Goal: Information Seeking & Learning: Understand process/instructions

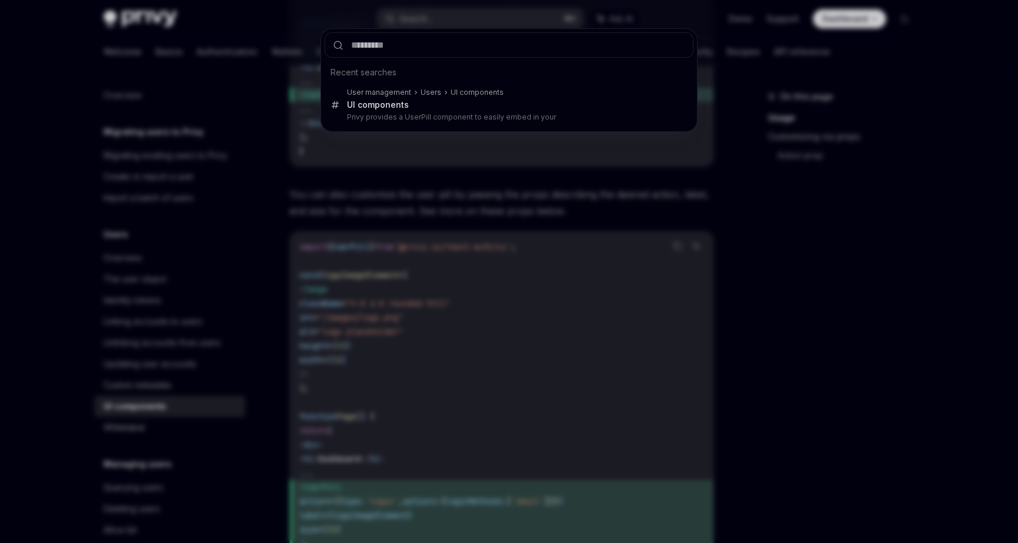
scroll to position [124, 0]
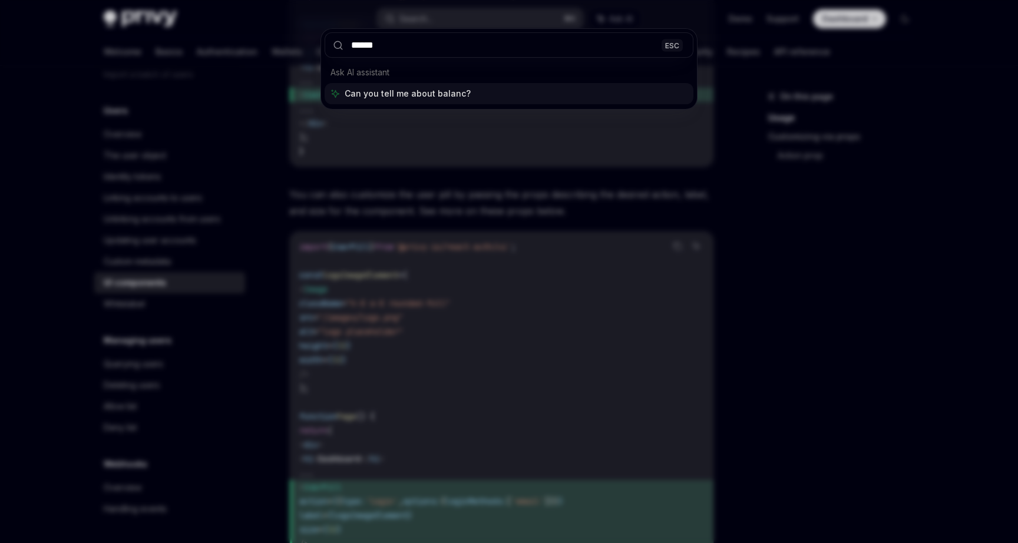
type input "*******"
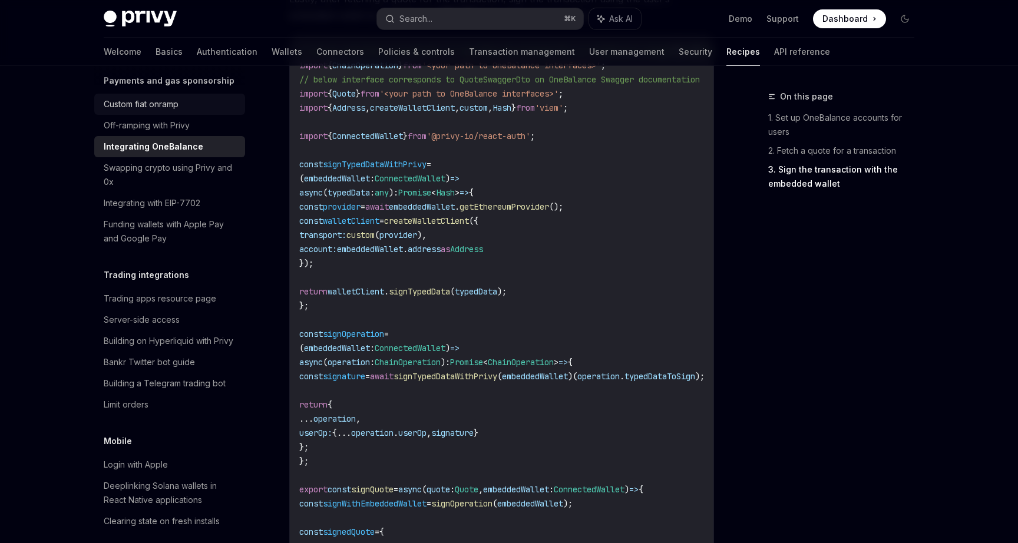
scroll to position [1033, 0]
click at [160, 310] on div "Server-side access" at bounding box center [142, 317] width 76 height 14
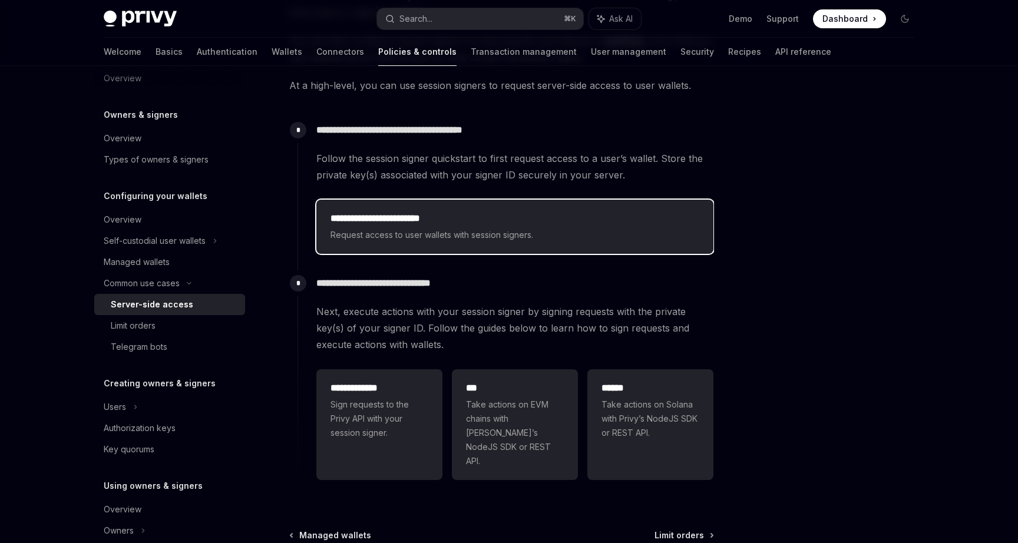
scroll to position [216, 0]
click at [418, 227] on span "Request access to user wallets with session signers." at bounding box center [515, 234] width 369 height 14
type textarea "*"
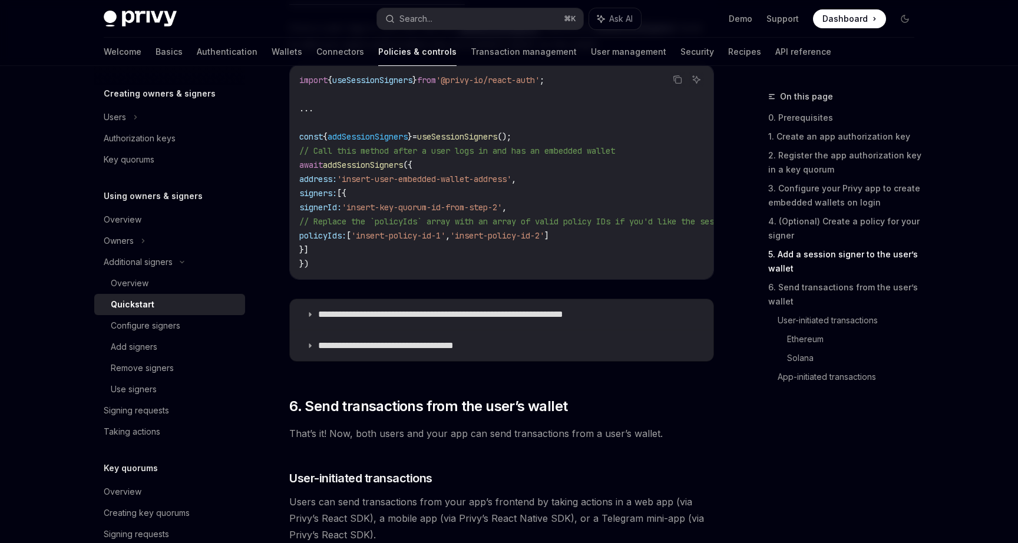
scroll to position [2019, 0]
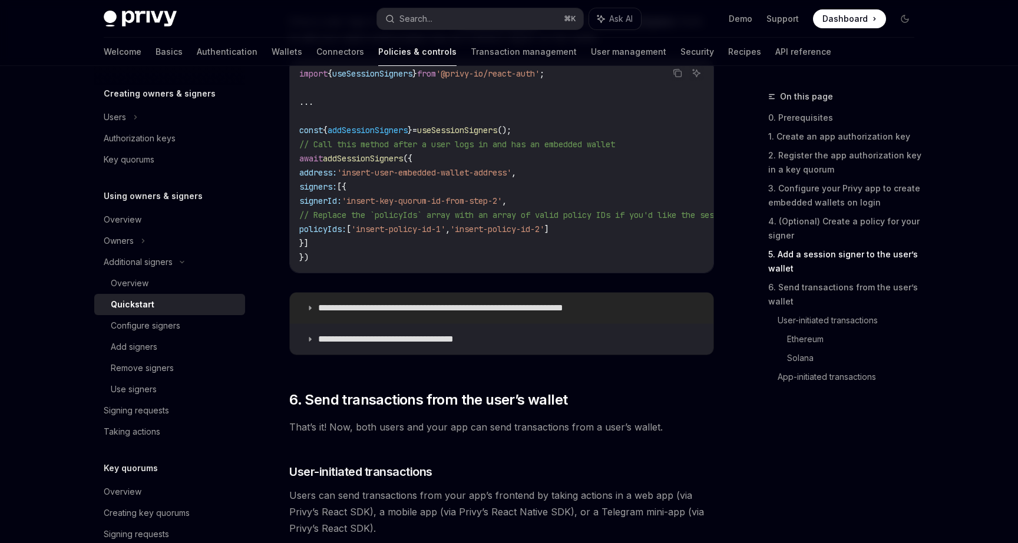
click at [463, 312] on p "**********" at bounding box center [469, 308] width 303 height 12
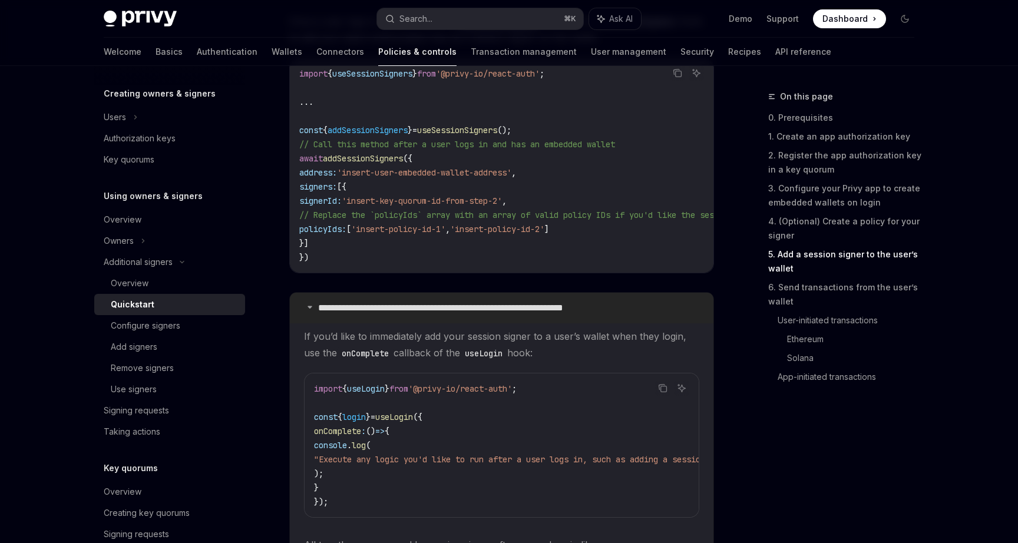
click at [463, 312] on p "**********" at bounding box center [469, 308] width 303 height 12
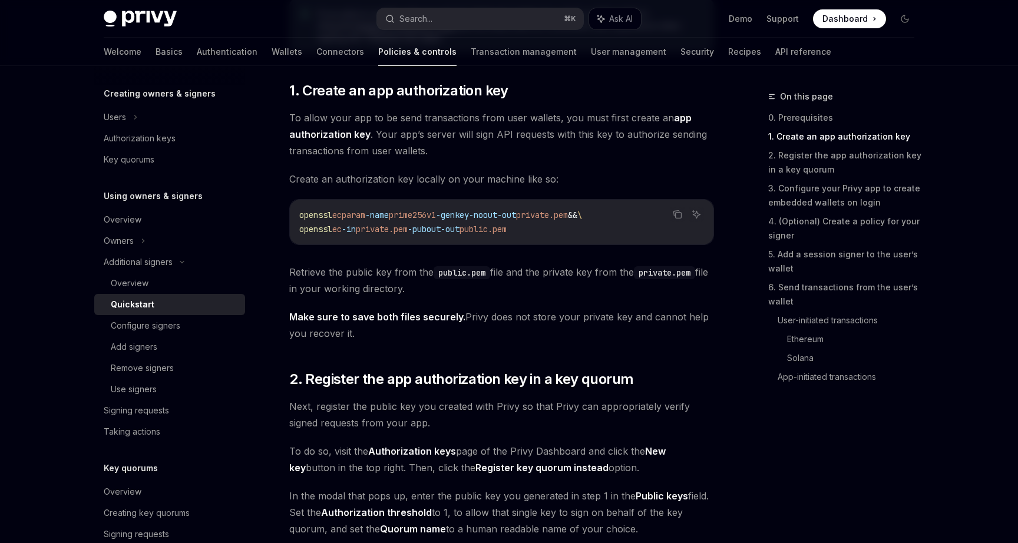
scroll to position [474, 0]
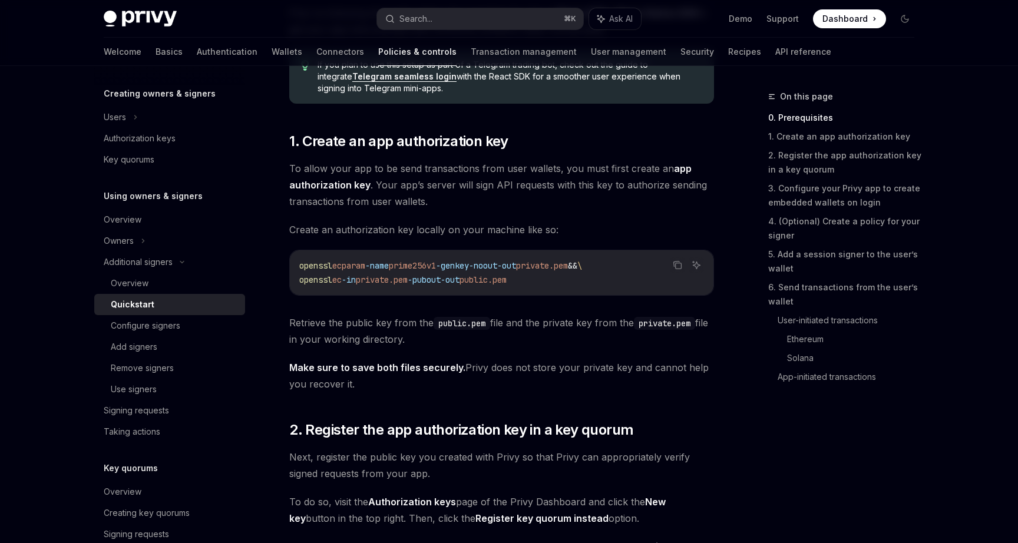
drag, startPoint x: 554, startPoint y: 283, endPoint x: 298, endPoint y: 262, distance: 257.7
click at [298, 262] on div "openssl ecparam -name prime256v1 -genkey -noout -out private.pem && \ openssl e…" at bounding box center [502, 272] width 424 height 45
copy code "openssl ecparam -name prime256v1 -genkey -noout -out private.pem && \ openssl e…"
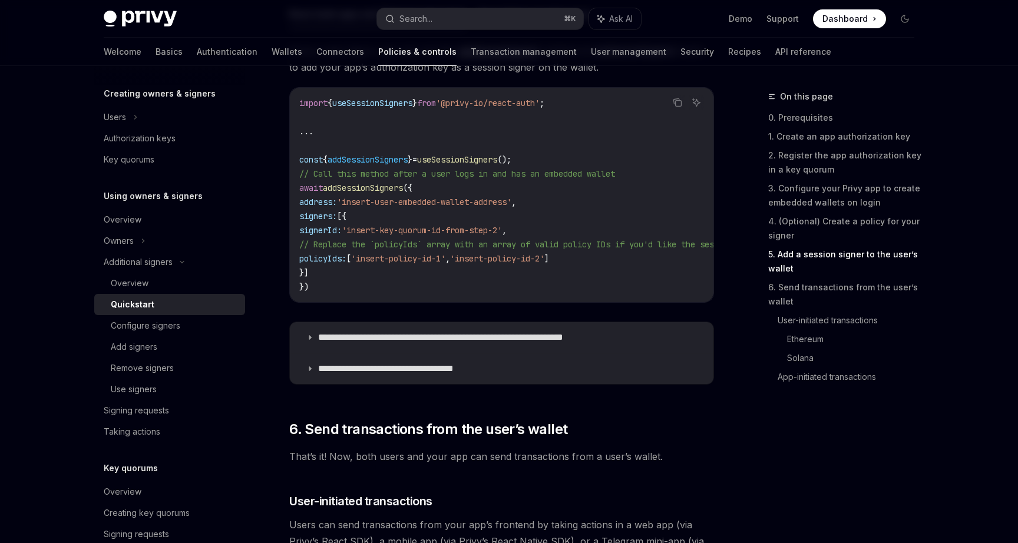
scroll to position [2001, 0]
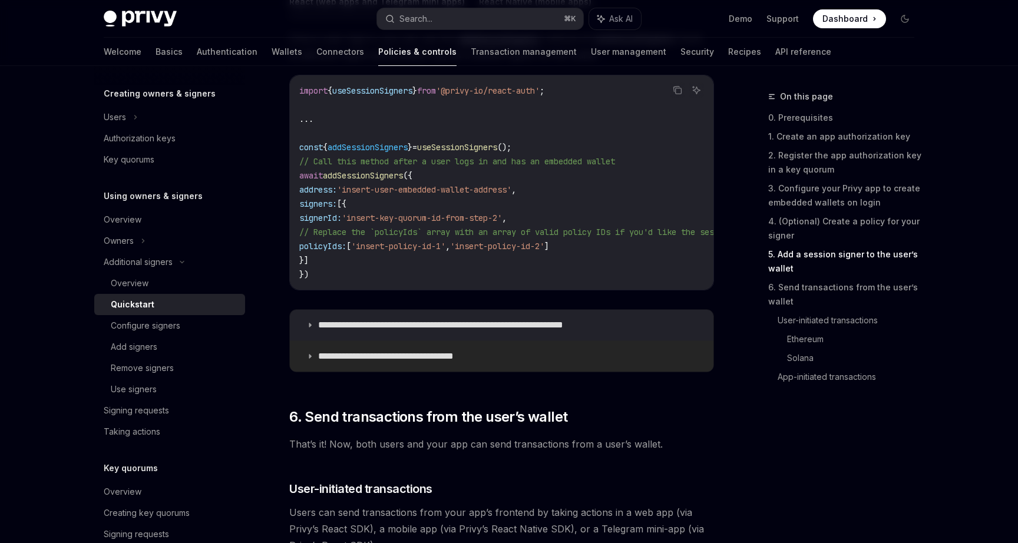
click at [422, 356] on p "**********" at bounding box center [400, 357] width 165 height 12
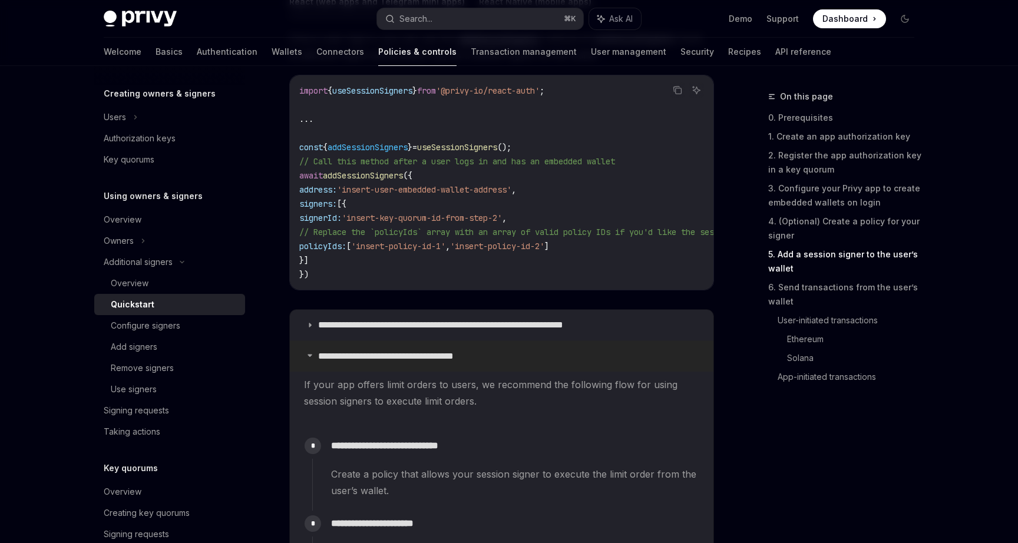
click at [422, 356] on p "**********" at bounding box center [400, 357] width 165 height 12
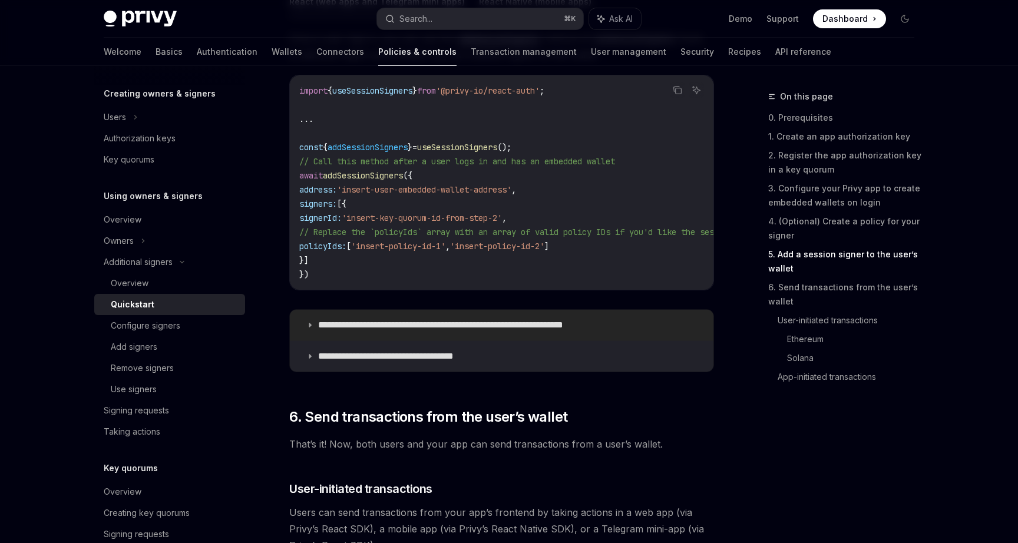
click at [420, 331] on p "**********" at bounding box center [469, 325] width 303 height 12
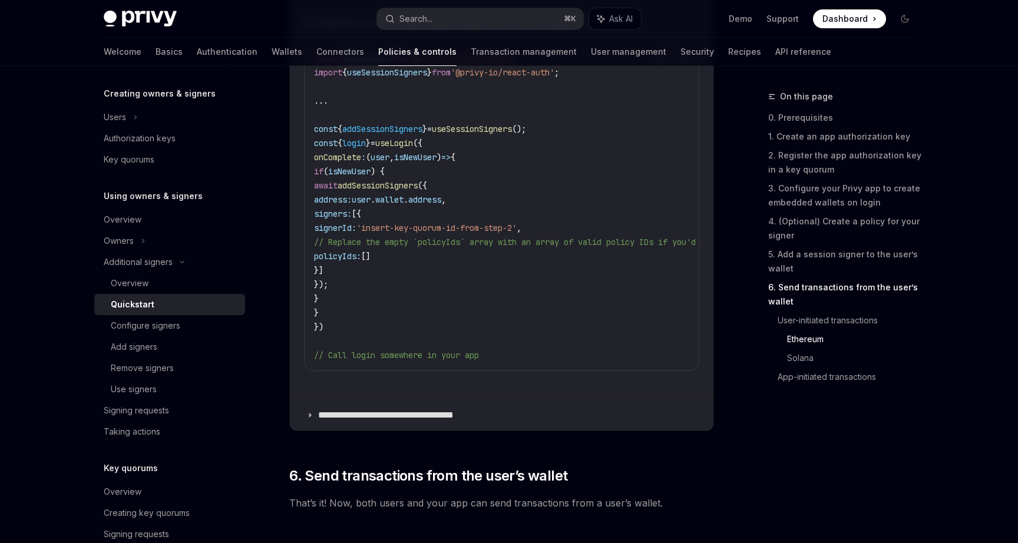
scroll to position [2486, 0]
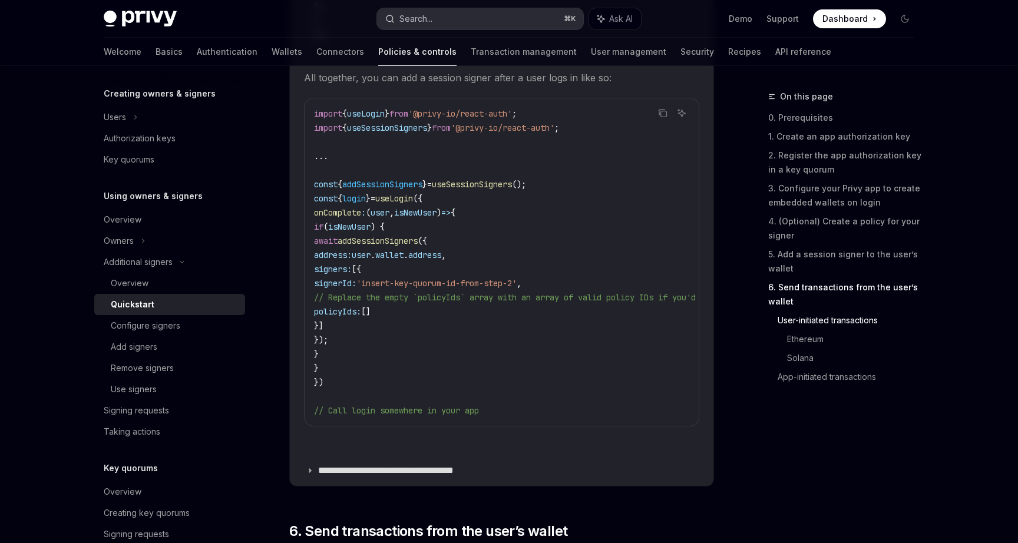
click at [413, 18] on div "Search..." at bounding box center [415, 19] width 33 height 14
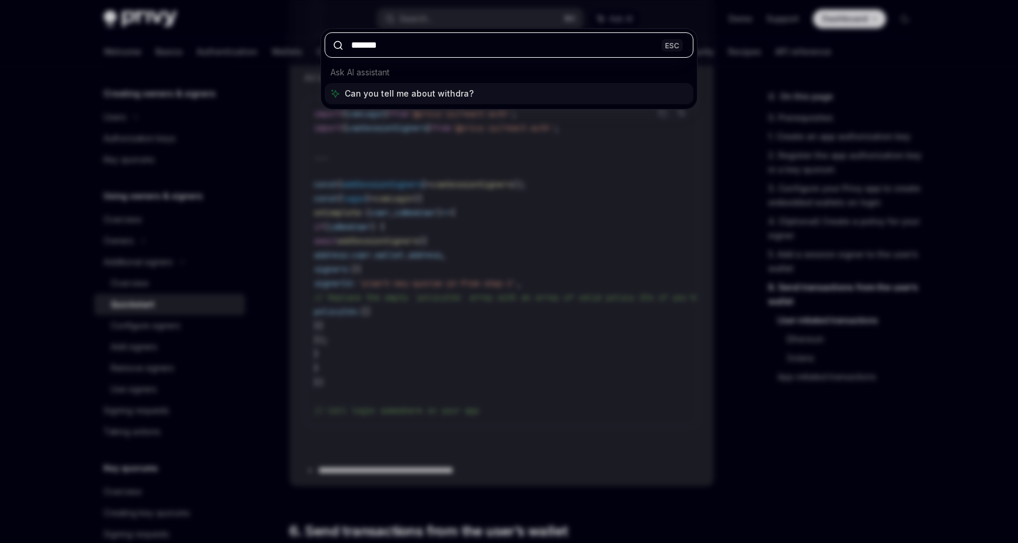
type input "********"
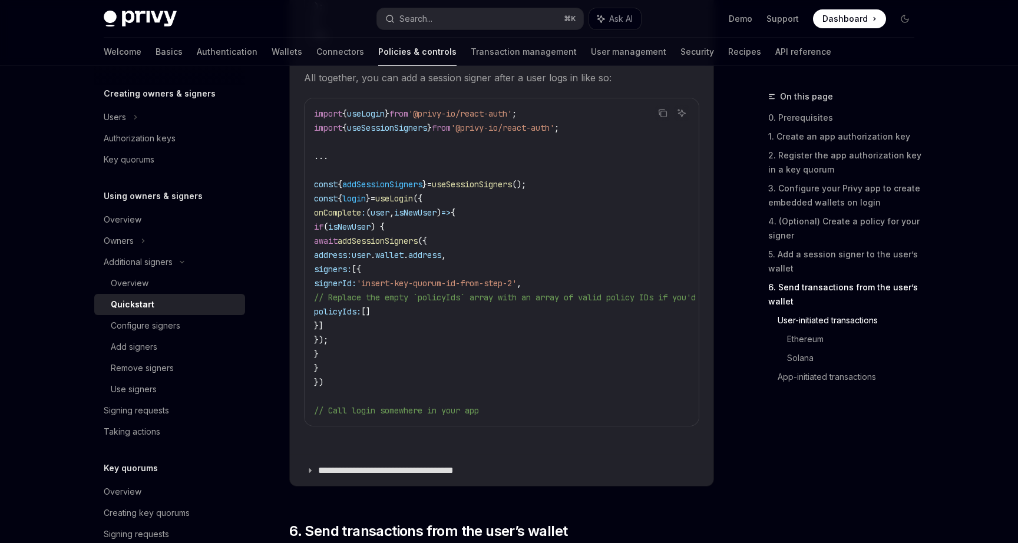
type textarea "*"
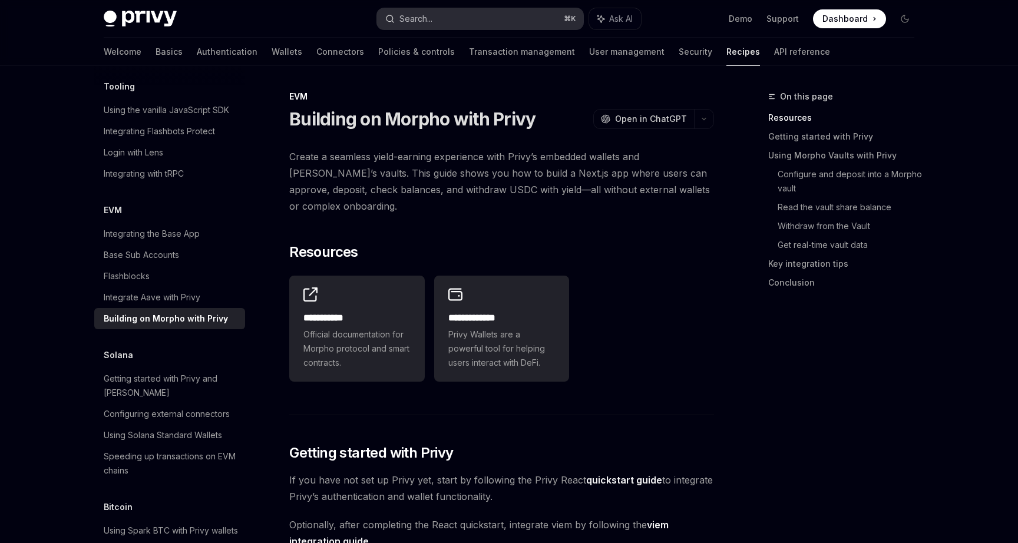
click at [434, 19] on button "Search... ⌘ K" at bounding box center [480, 18] width 206 height 21
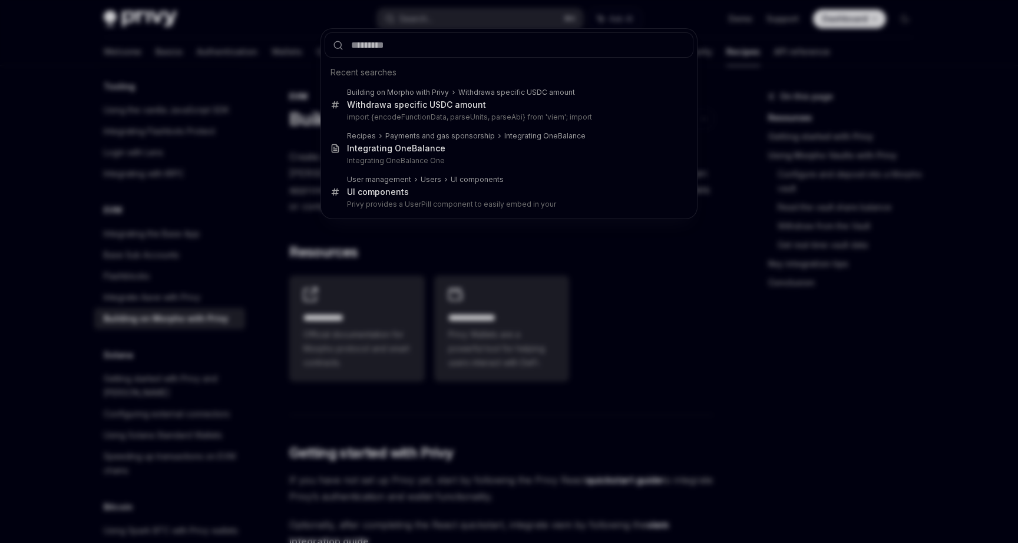
click at [395, 47] on input "text" at bounding box center [509, 44] width 369 height 25
click at [271, 100] on div "Recent searches Building on Morpho with Privy Withdraw a specific USDC amount W…" at bounding box center [509, 271] width 1018 height 543
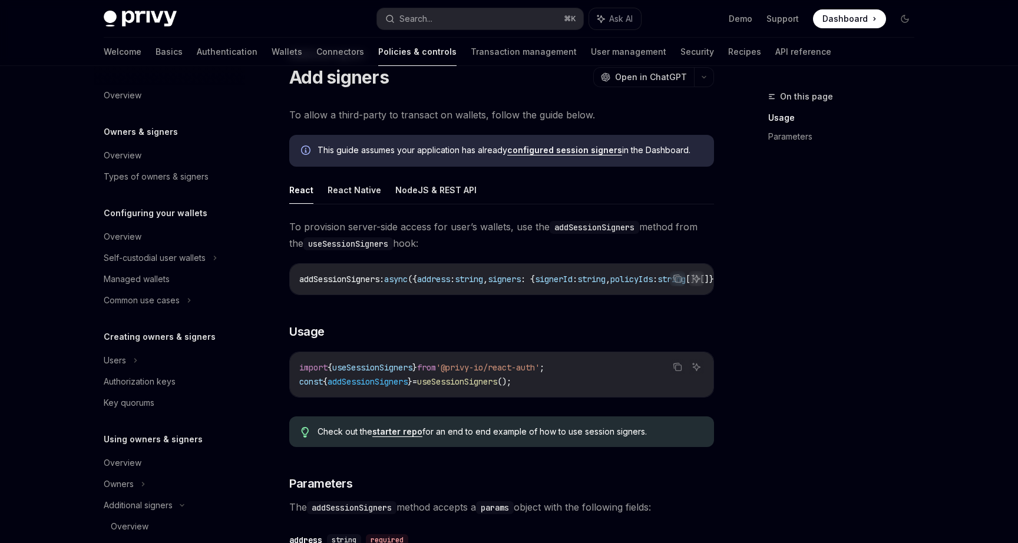
scroll to position [286, 0]
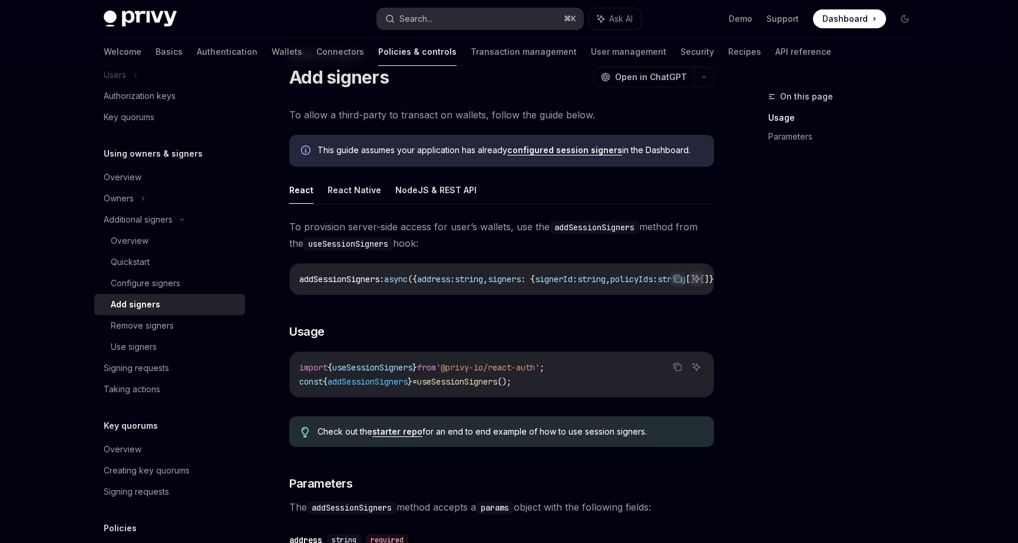
click at [415, 14] on div "Search..." at bounding box center [415, 19] width 33 height 14
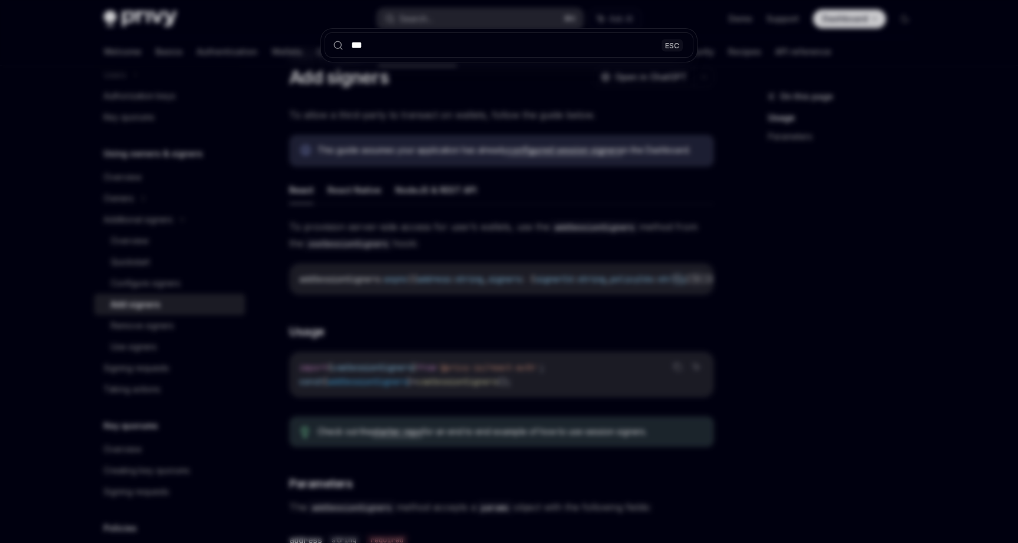
type input "****"
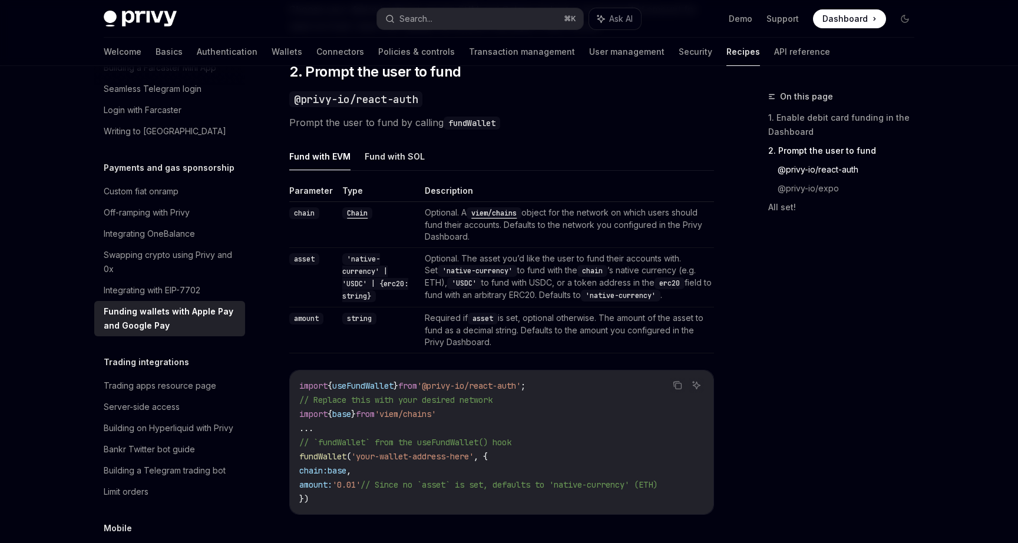
scroll to position [652, 0]
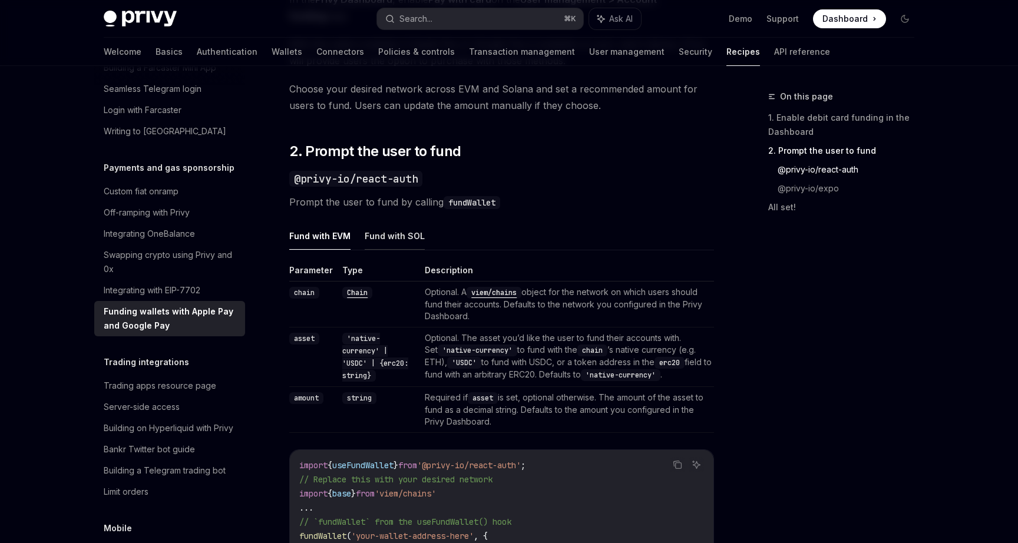
click at [395, 242] on button "Fund with SOL" at bounding box center [395, 236] width 60 height 28
type textarea "*"
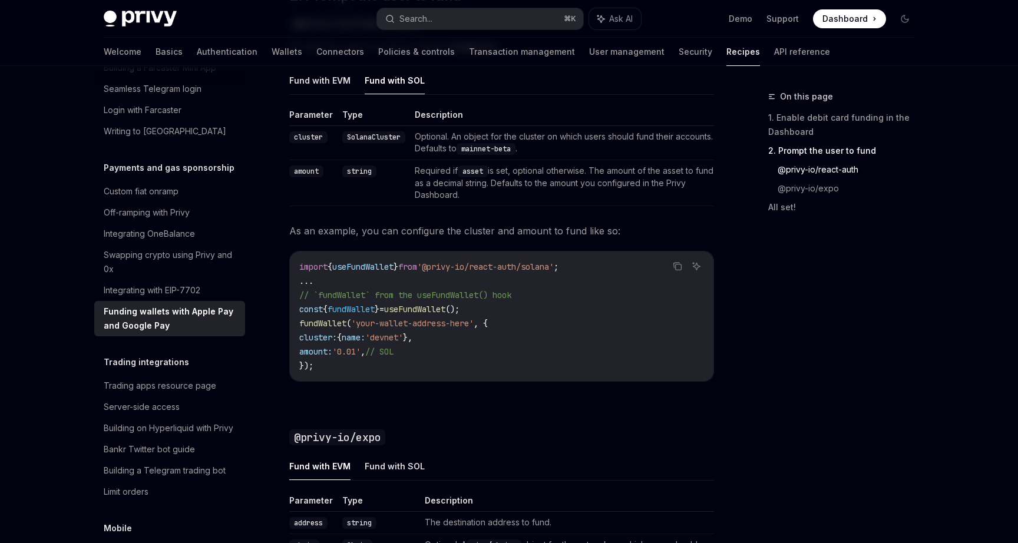
scroll to position [813, 0]
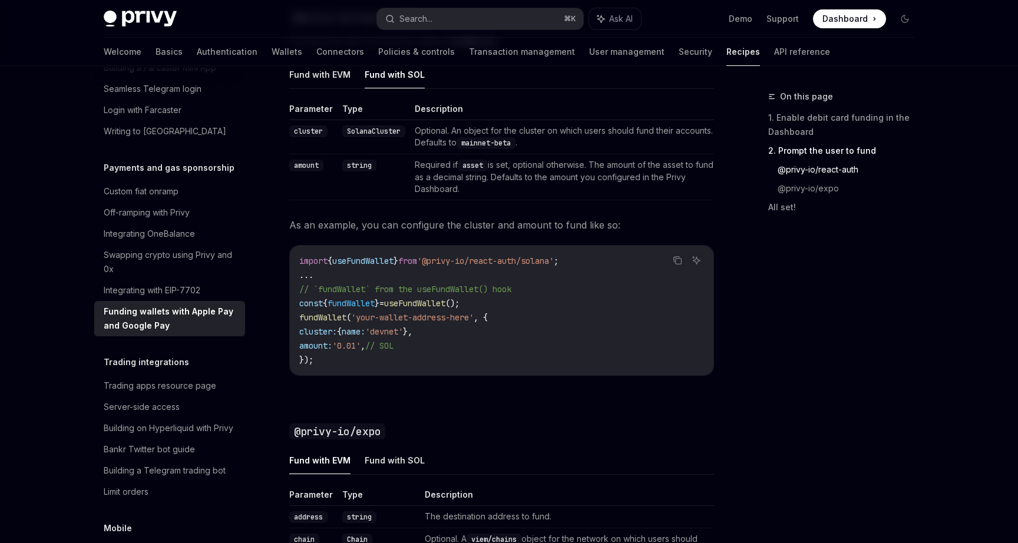
click at [398, 265] on span "}" at bounding box center [396, 261] width 5 height 11
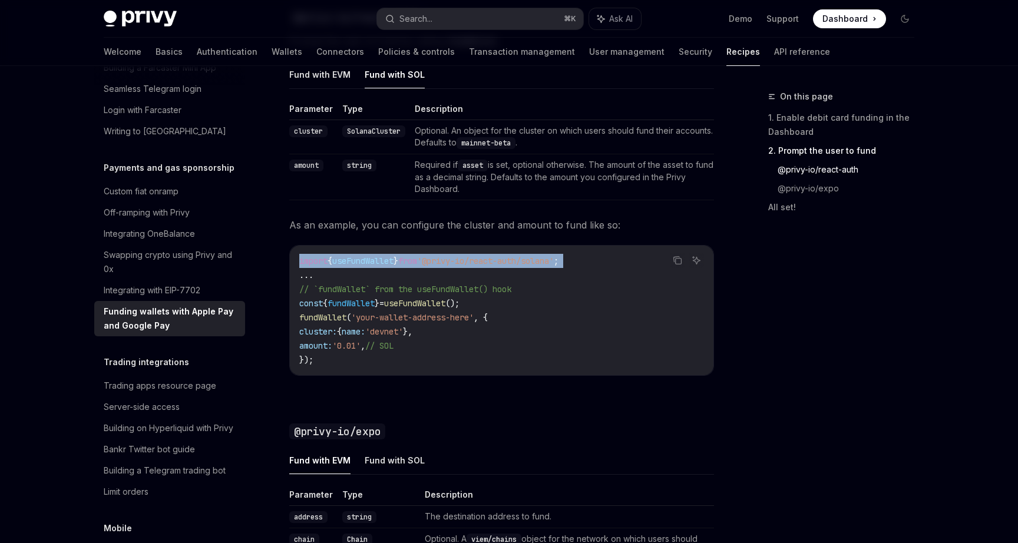
click at [398, 265] on span "}" at bounding box center [396, 261] width 5 height 11
copy code "import { useFundWallet } from '@privy-io/react-auth/solana' ;"
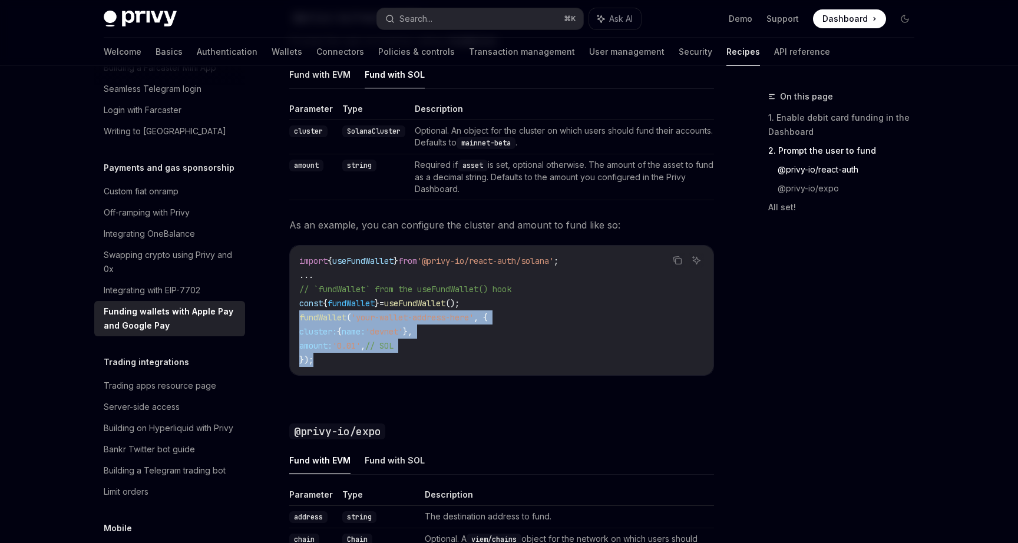
drag, startPoint x: 323, startPoint y: 364, endPoint x: 295, endPoint y: 319, distance: 52.8
click at [295, 319] on div "import { useFundWallet } from '@privy-io/react-auth/solana' ; ... // `fundWalle…" at bounding box center [502, 311] width 424 height 130
copy code "fundWallet ( 'your-wallet-address-here' , { cluster: { name: 'devnet' }, amount…"
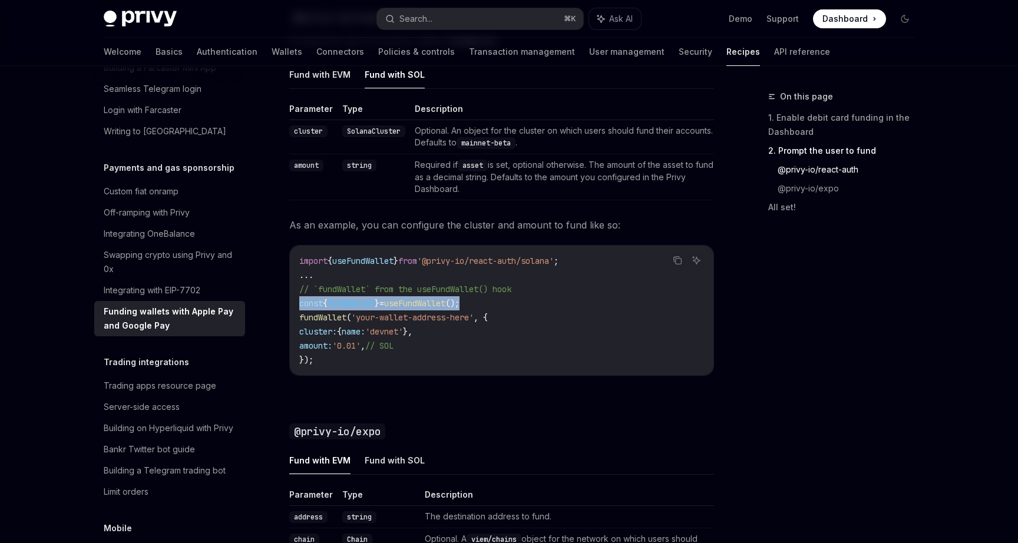
drag, startPoint x: 485, startPoint y: 303, endPoint x: 297, endPoint y: 303, distance: 188.5
click at [297, 303] on div "import { useFundWallet } from '@privy-io/react-auth/solana' ; ... // `fundWalle…" at bounding box center [502, 311] width 424 height 130
copy span "const { fundWallet } = useFundWallet ();"
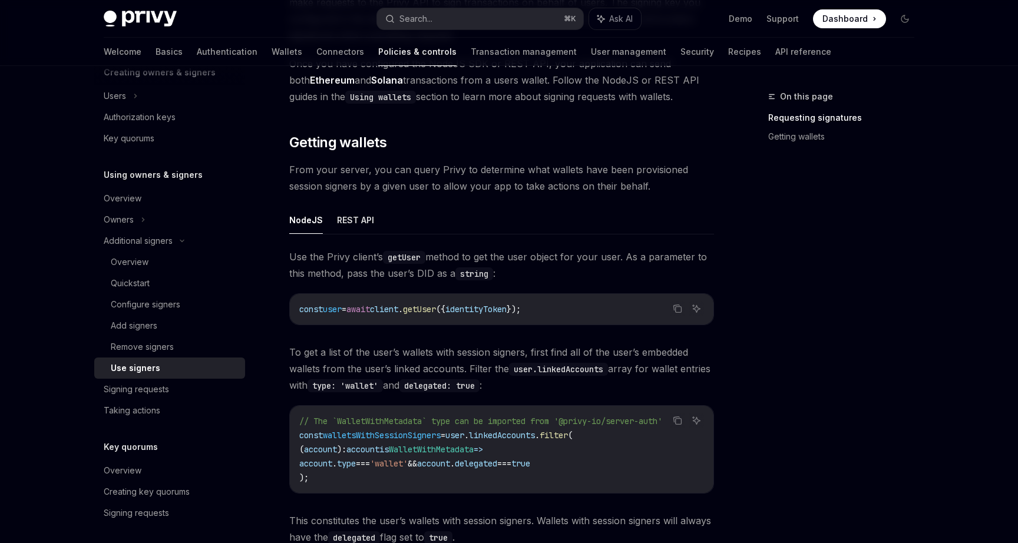
scroll to position [326, 0]
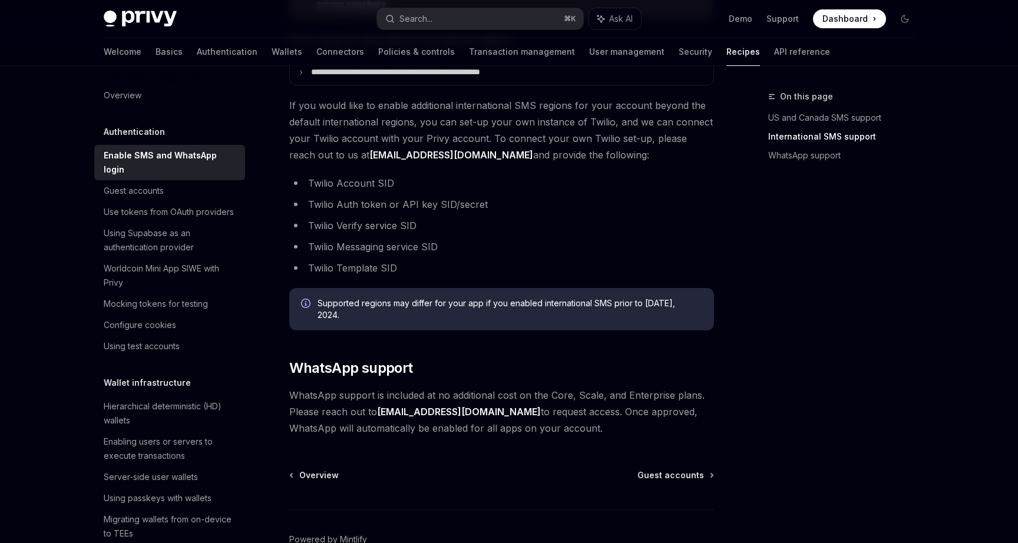
scroll to position [556, 0]
click at [692, 471] on span "Guest accounts" at bounding box center [670, 474] width 67 height 12
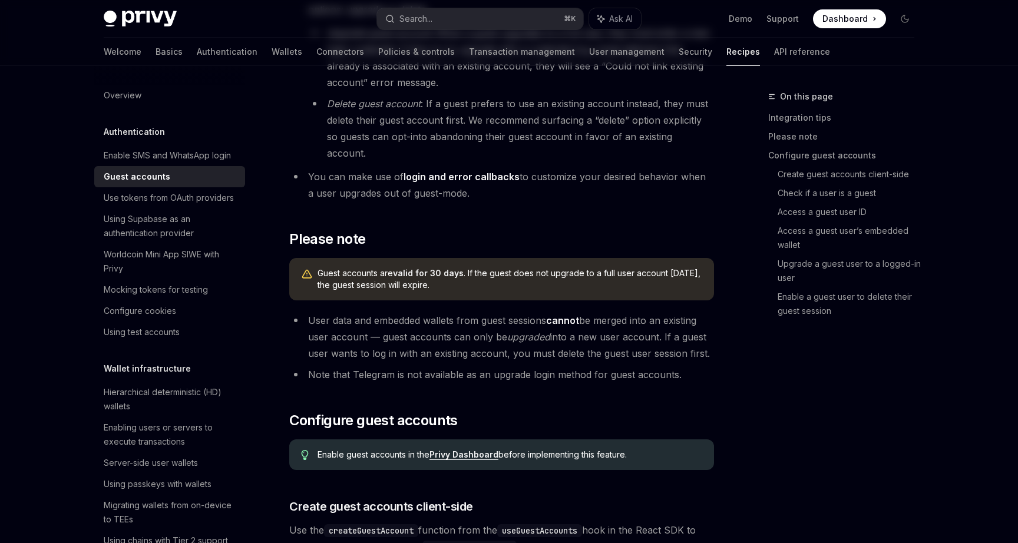
type textarea "*"
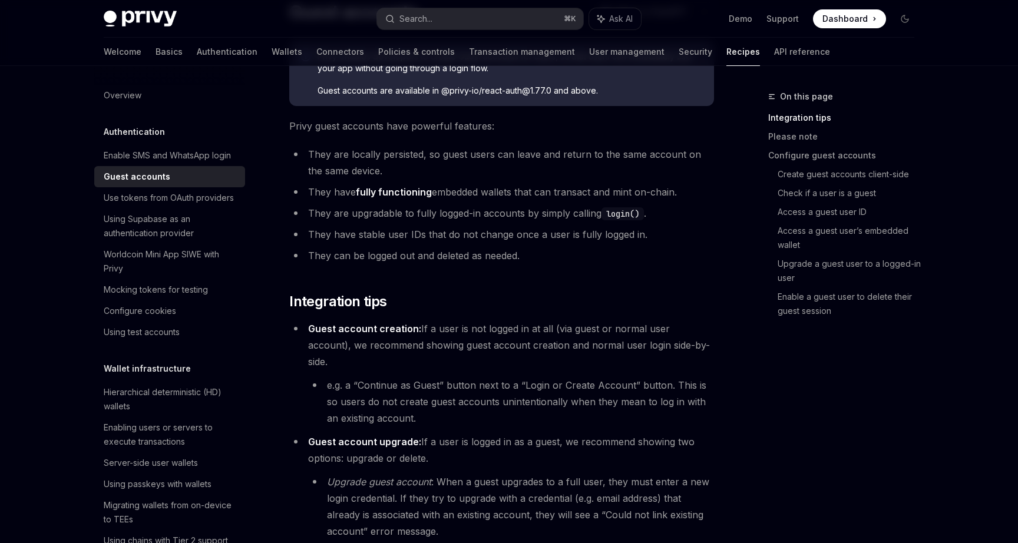
scroll to position [100, 0]
